Goal: Transaction & Acquisition: Book appointment/travel/reservation

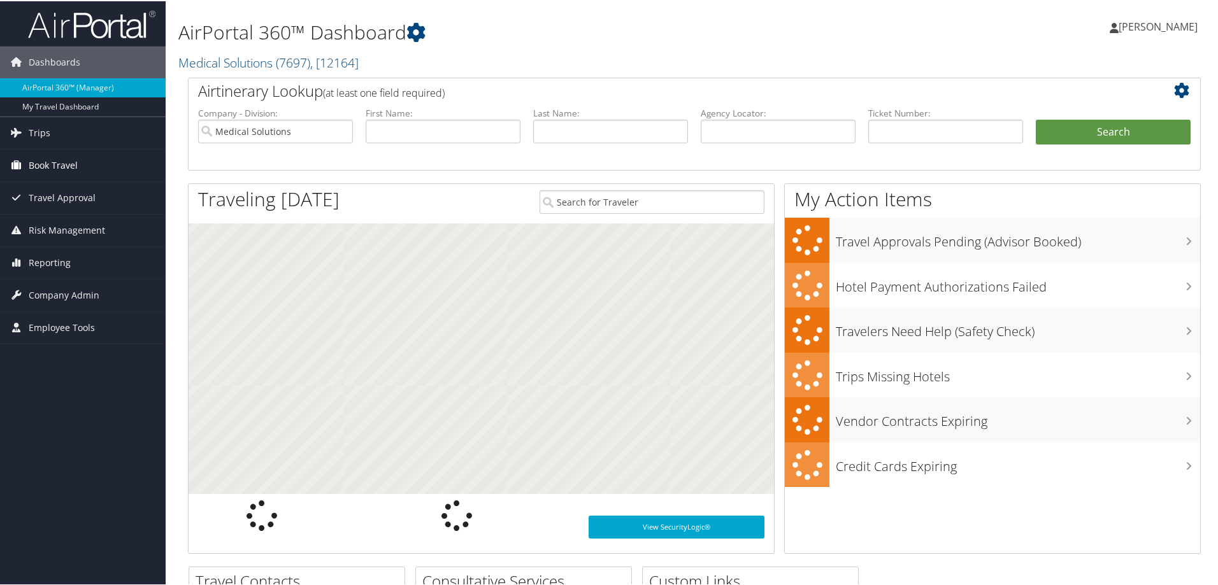
click at [46, 168] on span "Book Travel" at bounding box center [53, 164] width 49 height 32
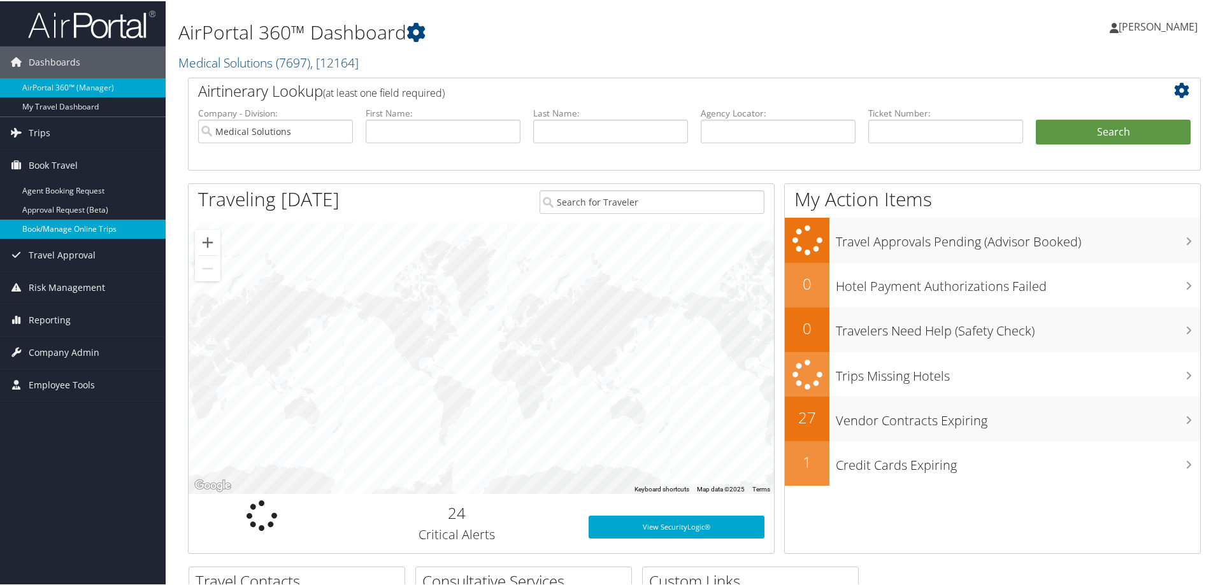
click at [53, 229] on link "Book/Manage Online Trips" at bounding box center [83, 227] width 166 height 19
